Goal: Task Accomplishment & Management: Complete application form

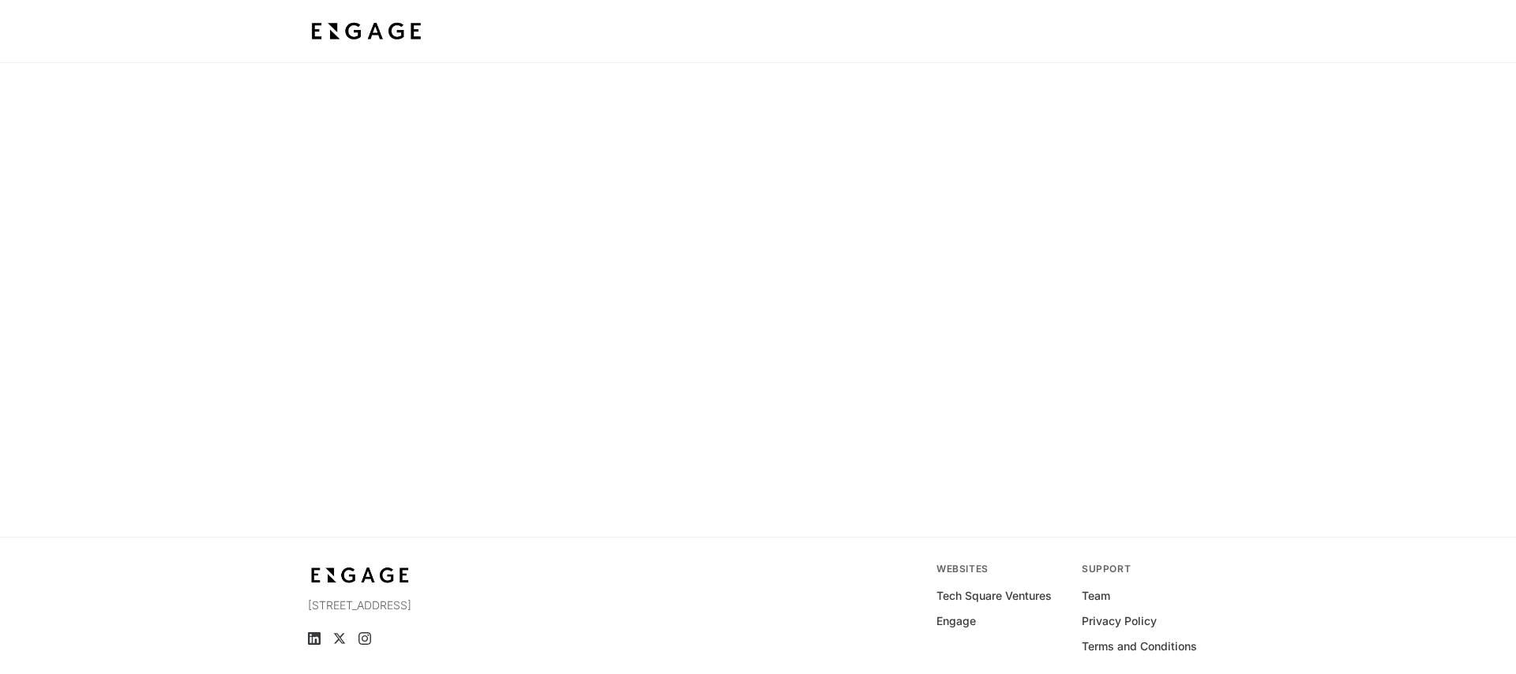
click at [376, 24] on img at bounding box center [366, 31] width 117 height 28
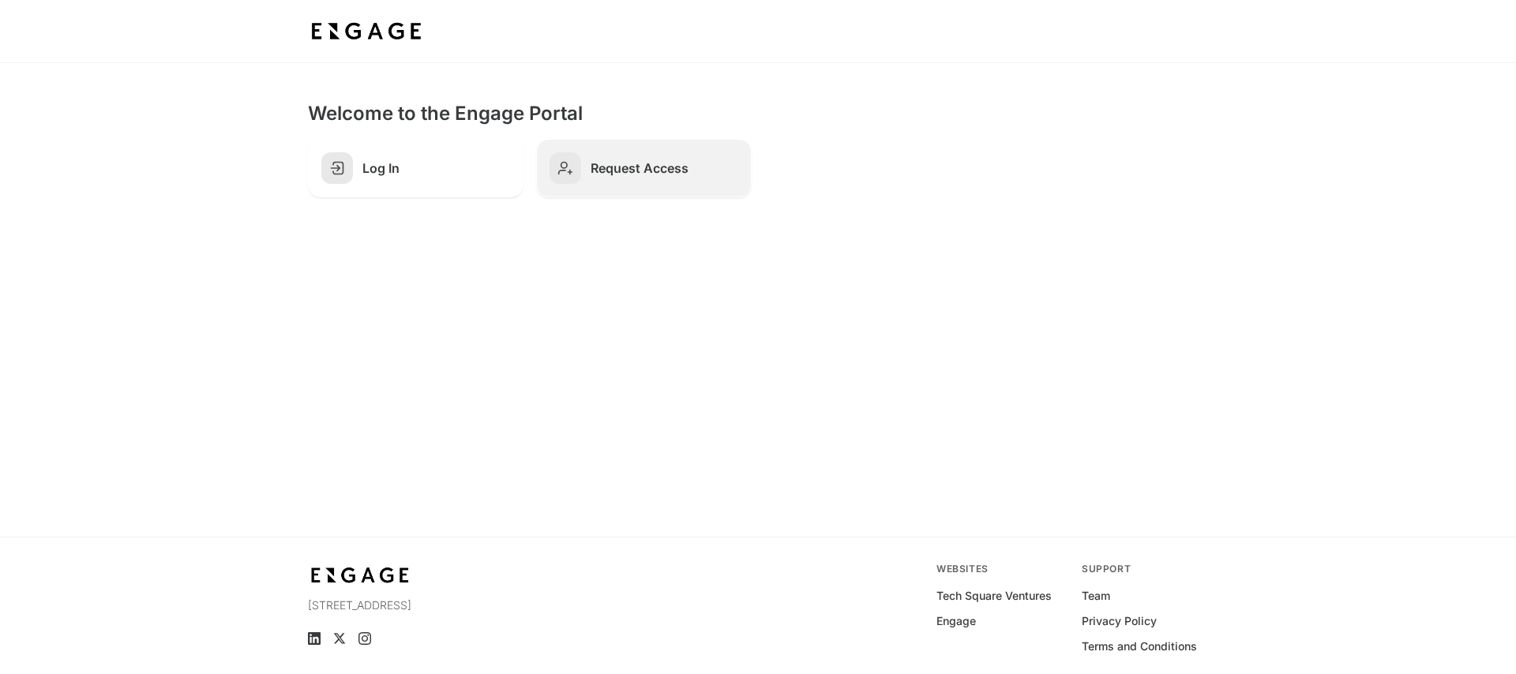
click at [573, 167] on span at bounding box center [565, 168] width 32 height 32
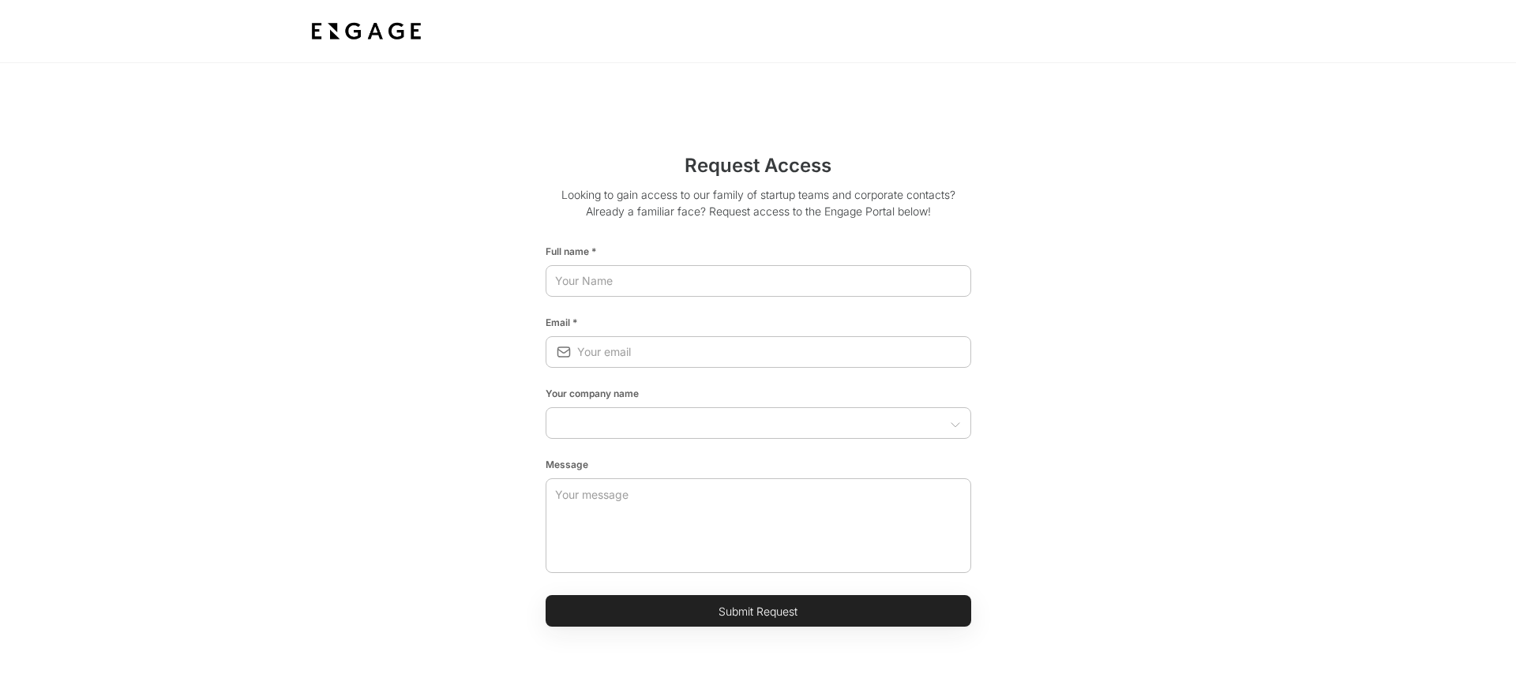
click at [614, 282] on html "Request Access Looking to gain access to our family of startup teams and corpor…" at bounding box center [758, 458] width 1516 height 916
click at [614, 282] on input "text" at bounding box center [759, 281] width 426 height 28
type input "Rebecca Greenhalgh"
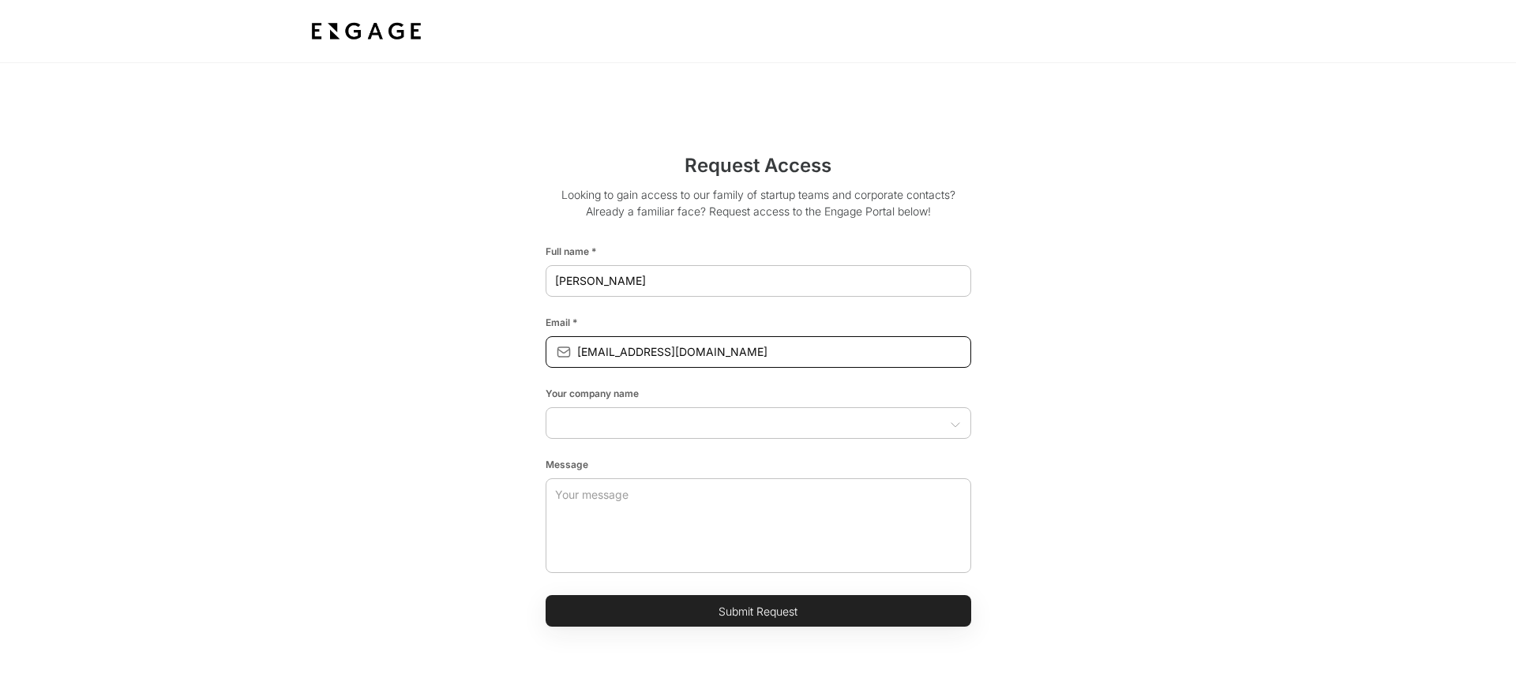
type input "rebeccagreenhalgh@airia.com"
click at [957, 426] on icon "Open" at bounding box center [955, 424] width 13 height 13
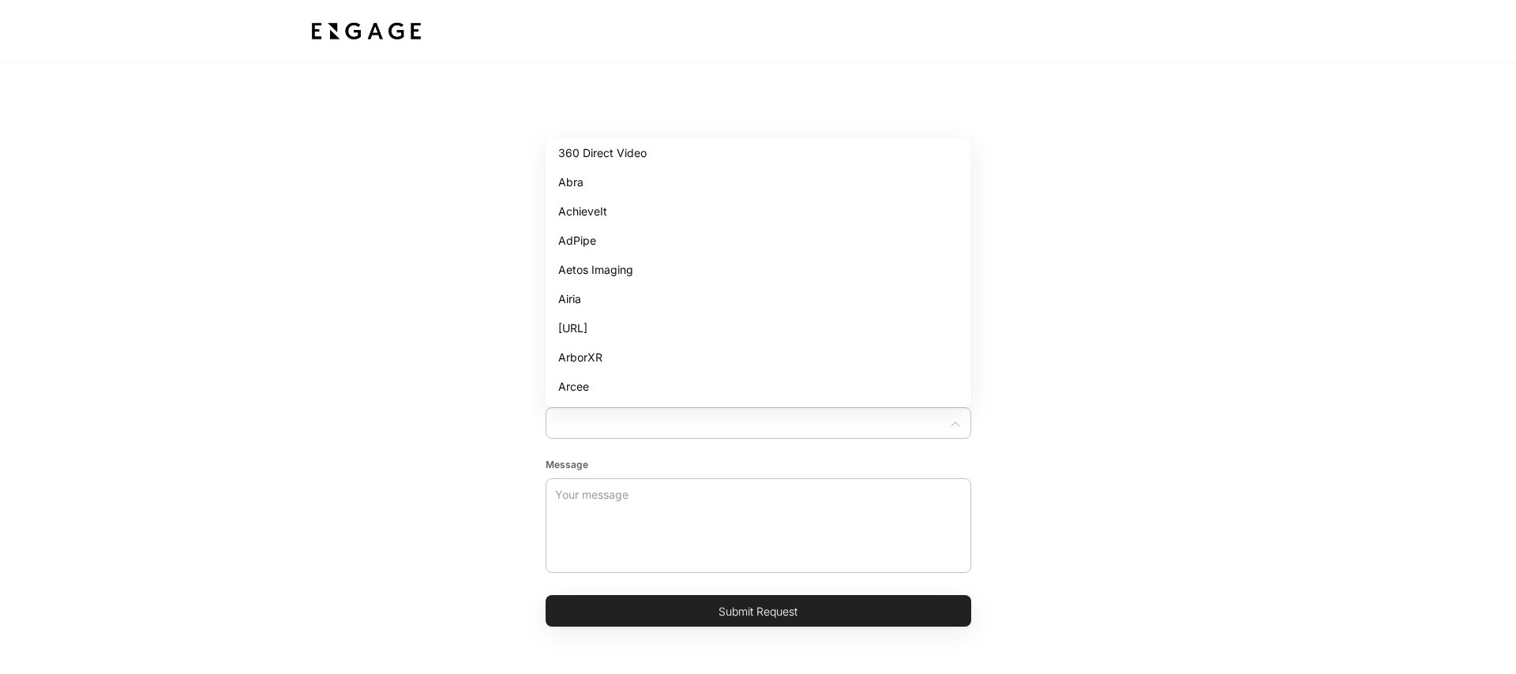
scroll to position [36, 0]
click at [576, 306] on li "Airia" at bounding box center [759, 297] width 426 height 29
type input "Airia"
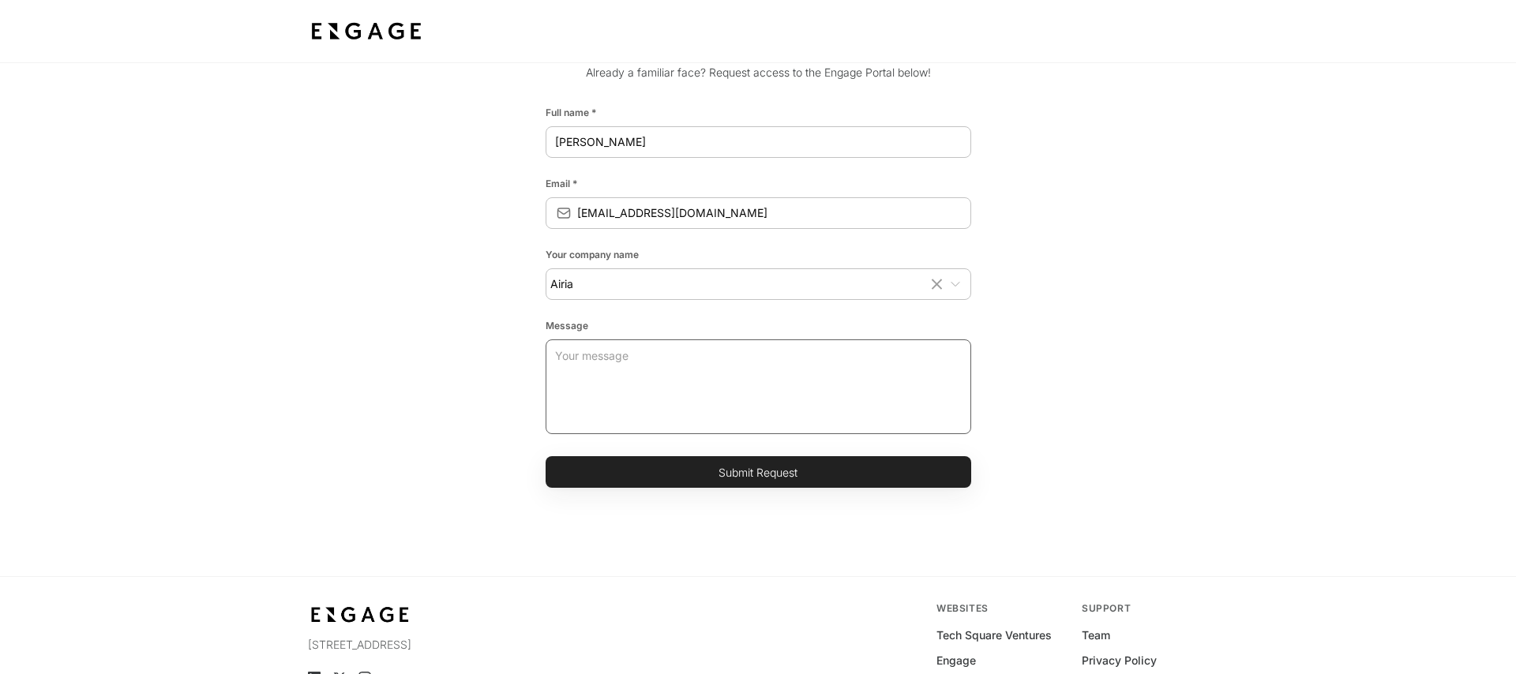
scroll to position [142, 0]
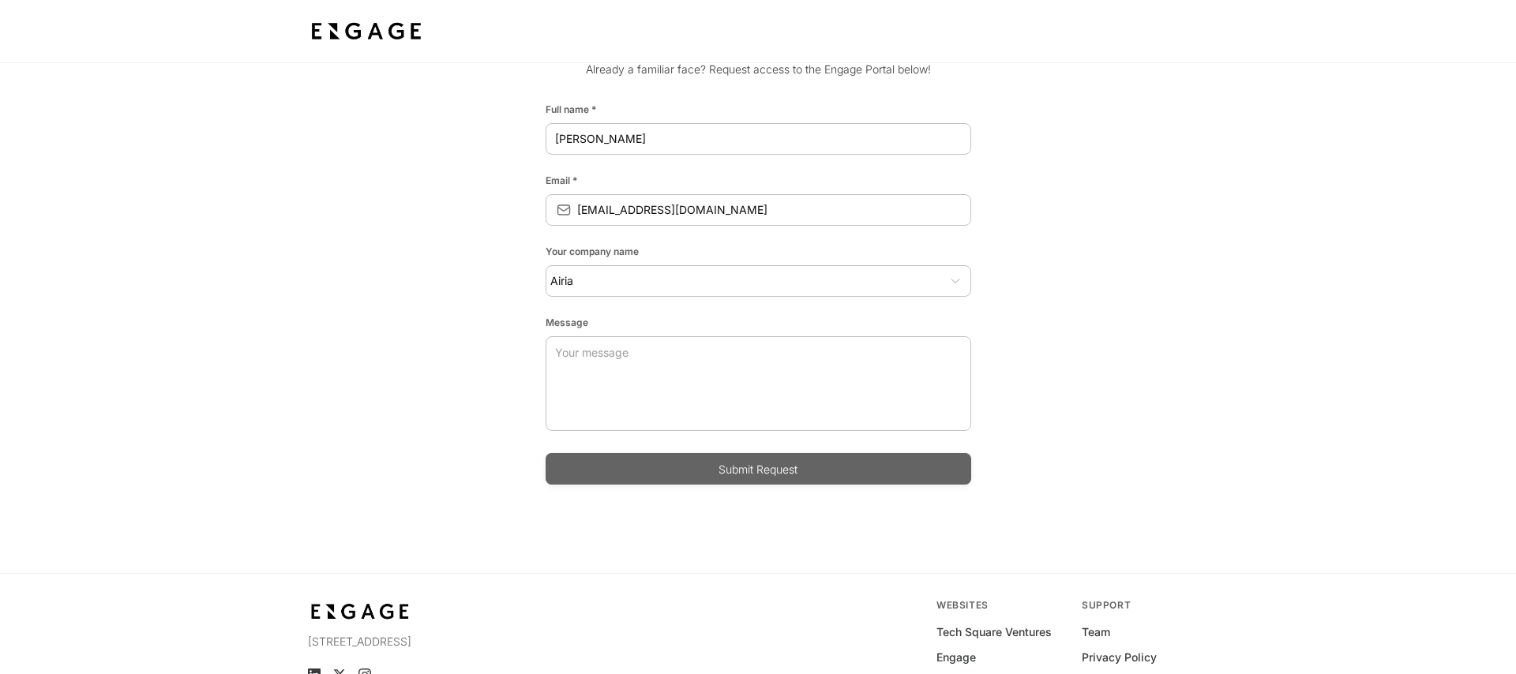
click at [700, 471] on button "Submit Request" at bounding box center [759, 469] width 426 height 32
